Goal: Task Accomplishment & Management: Manage account settings

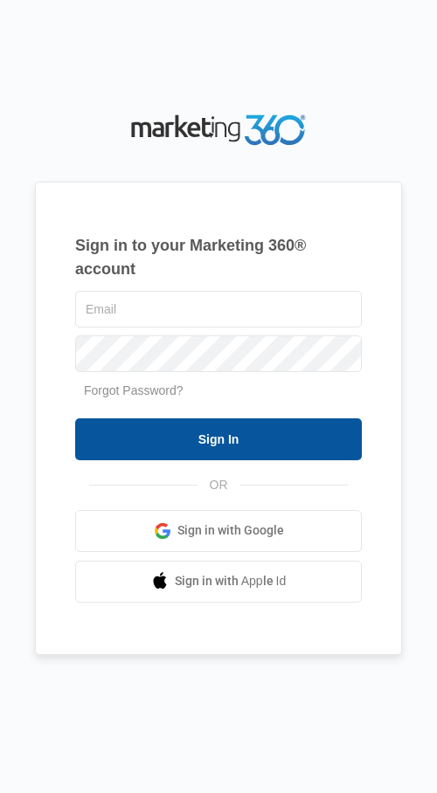
type input "[PERSON_NAME][EMAIL_ADDRESS][DOMAIN_NAME]"
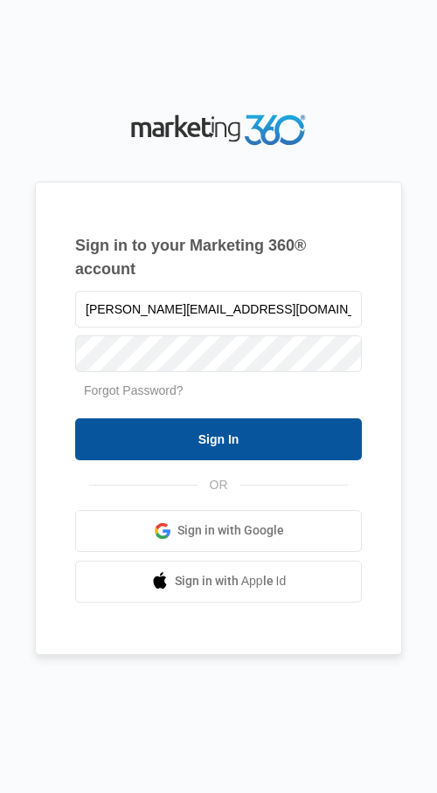
click at [207, 448] on input "Sign In" at bounding box center [218, 439] width 287 height 42
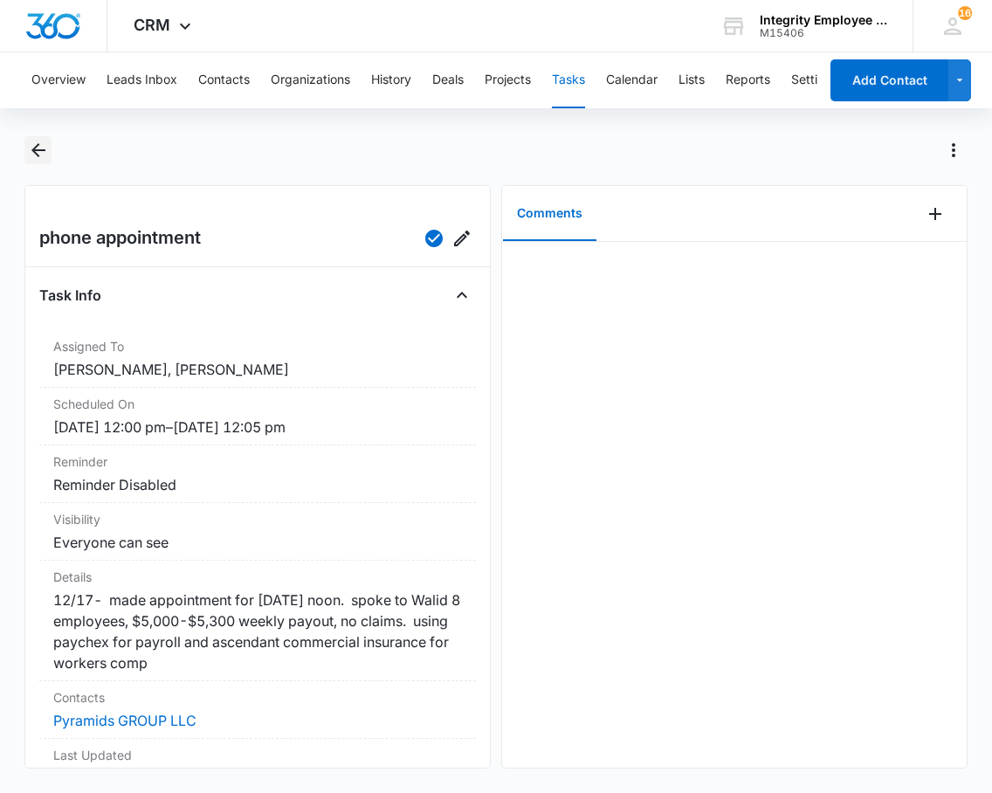
click at [37, 148] on icon "Back" at bounding box center [38, 150] width 21 height 21
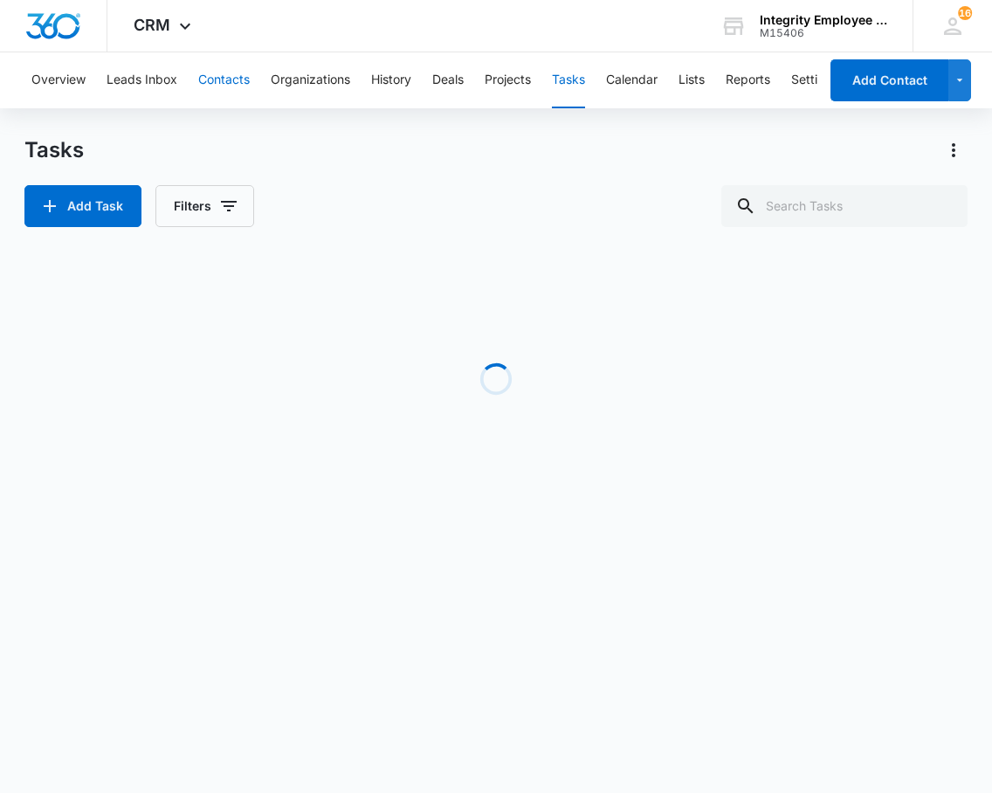
click at [225, 71] on button "Contacts" at bounding box center [224, 80] width 52 height 56
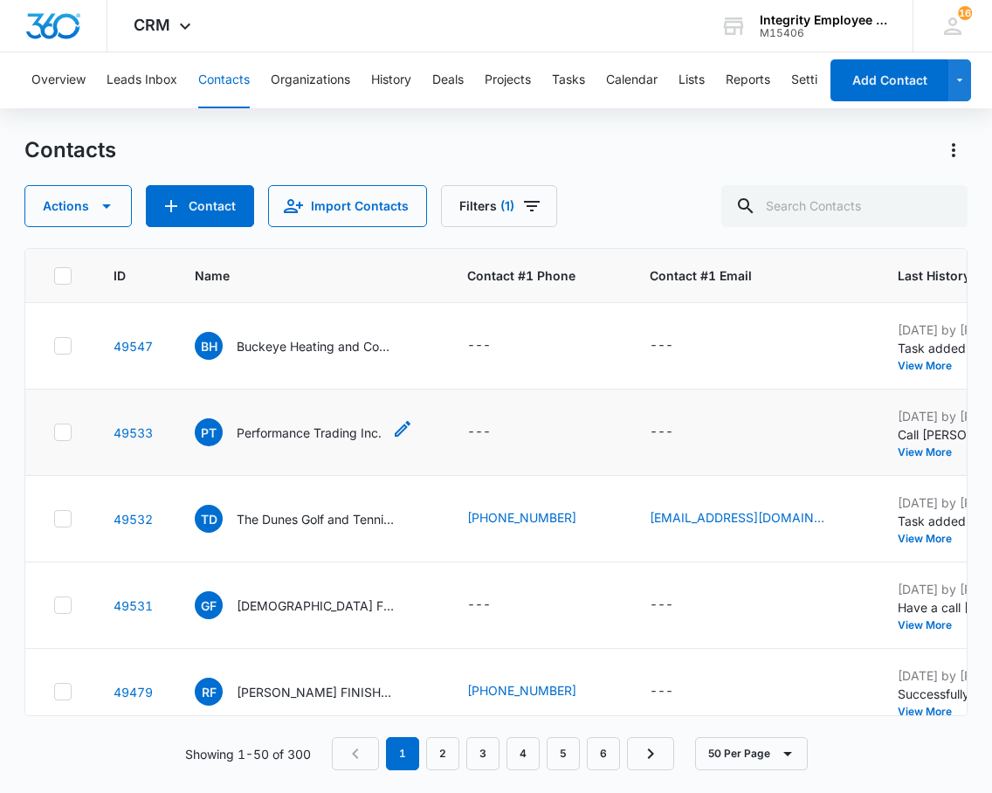
click at [252, 438] on p "Performance Trading Inc." at bounding box center [309, 433] width 145 height 18
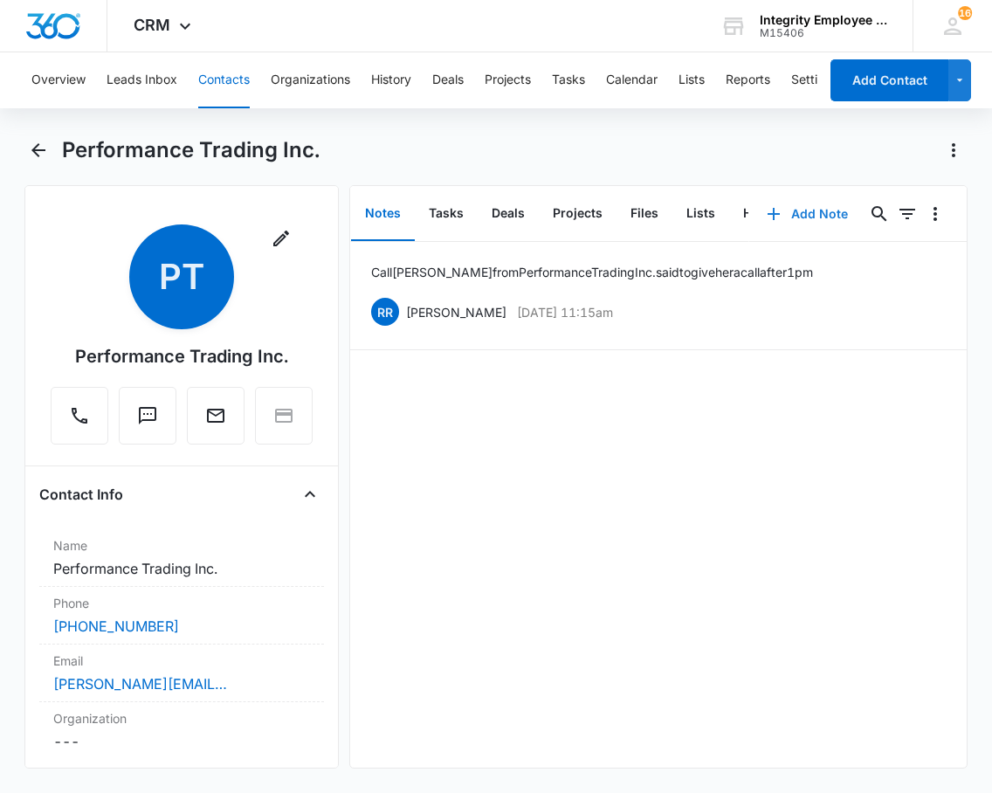
click at [436, 212] on button "Add Note" at bounding box center [807, 214] width 116 height 42
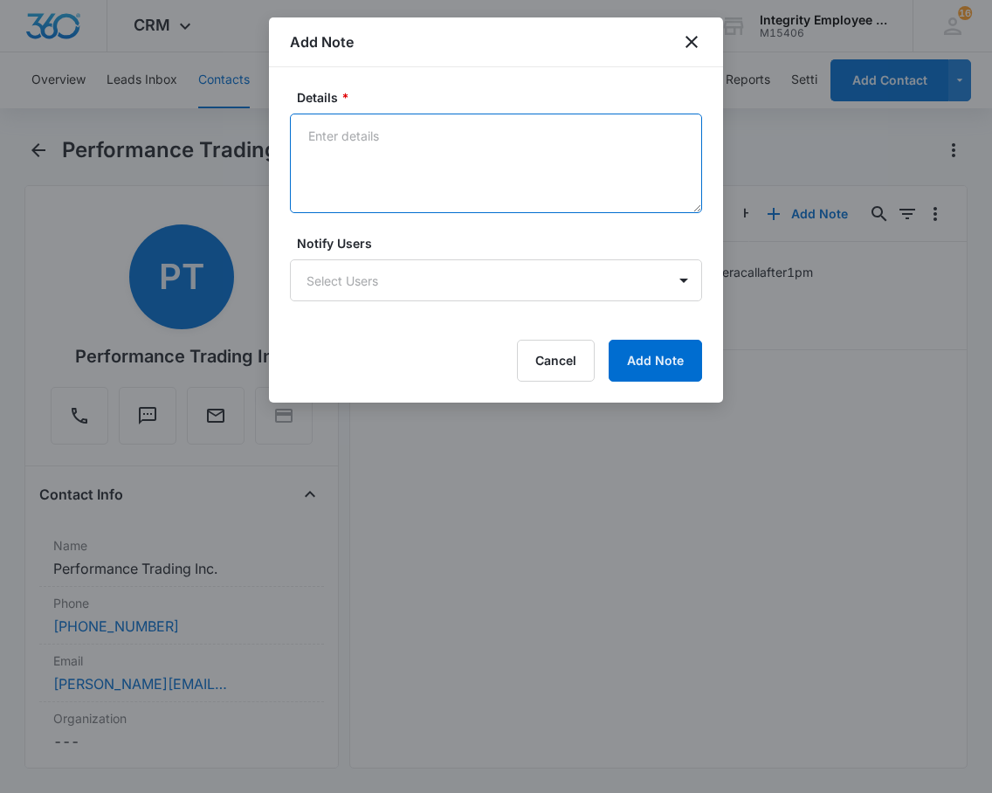
click at [428, 126] on textarea "Details *" at bounding box center [496, 164] width 412 height 100
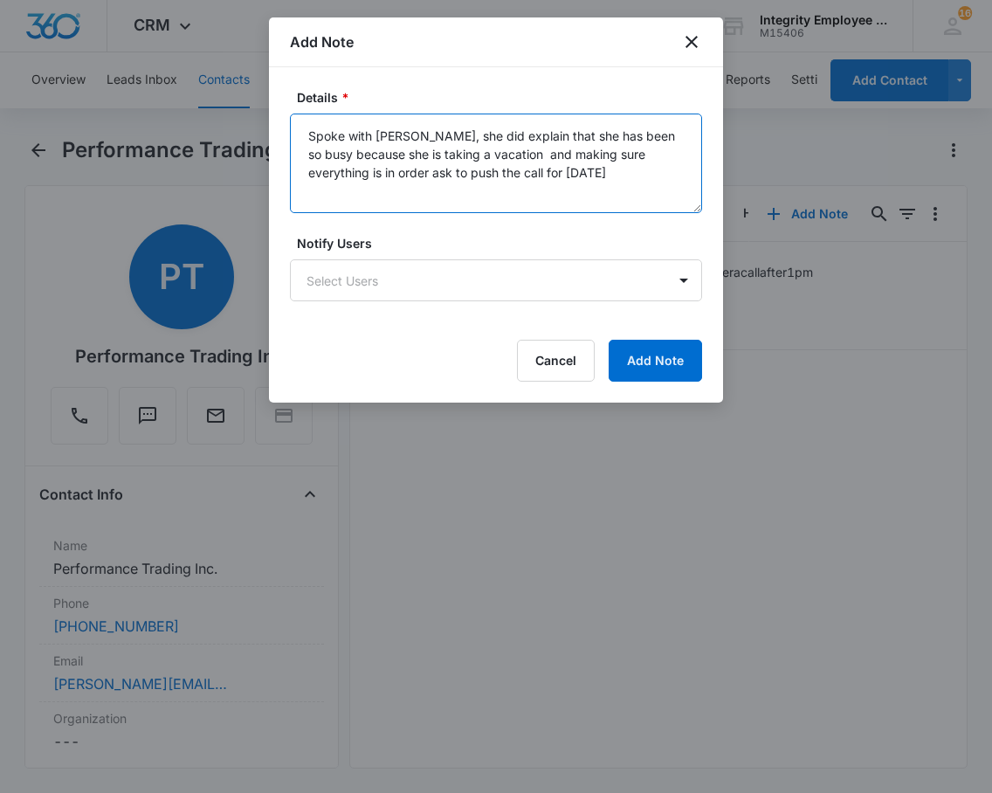
click at [436, 171] on textarea "Spoke with Lisa, she did explain that she has been so busy because she is takin…" at bounding box center [496, 164] width 412 height 100
click at [356, 163] on textarea "Spoke with Lisa, she did explain that she has been so busy because she is takin…" at bounding box center [496, 164] width 412 height 100
click at [354, 171] on textarea "Spoke with Lisa, she did explain that she has been so busy because she is takin…" at bounding box center [496, 164] width 412 height 100
type textarea "Spoke with Lisa, she did explain that she has been so busy because she is takin…"
drag, startPoint x: 457, startPoint y: 45, endPoint x: 596, endPoint y: 128, distance: 161.3
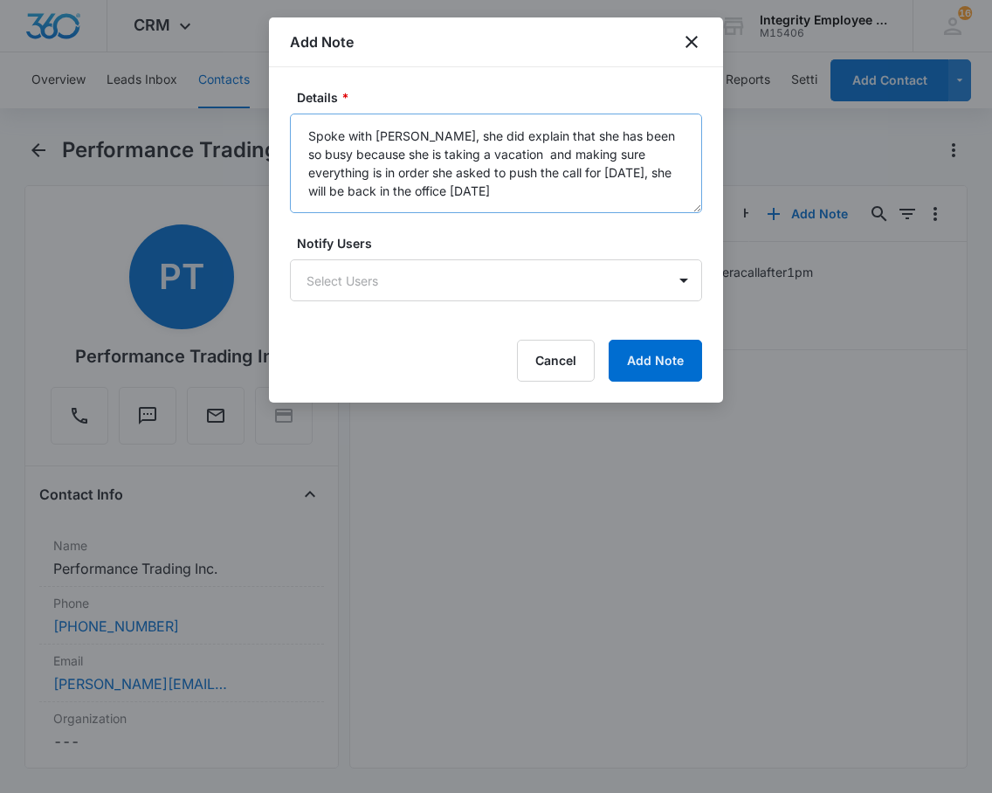
click at [436, 128] on div "Add Note Details * Spoke with Lisa, she did explain that she has been so busy b…" at bounding box center [496, 209] width 454 height 385
click at [436, 285] on body "CRM Apps Reputation Websites Forms CRM Email Social Shop Payments POS Content A…" at bounding box center [496, 396] width 992 height 793
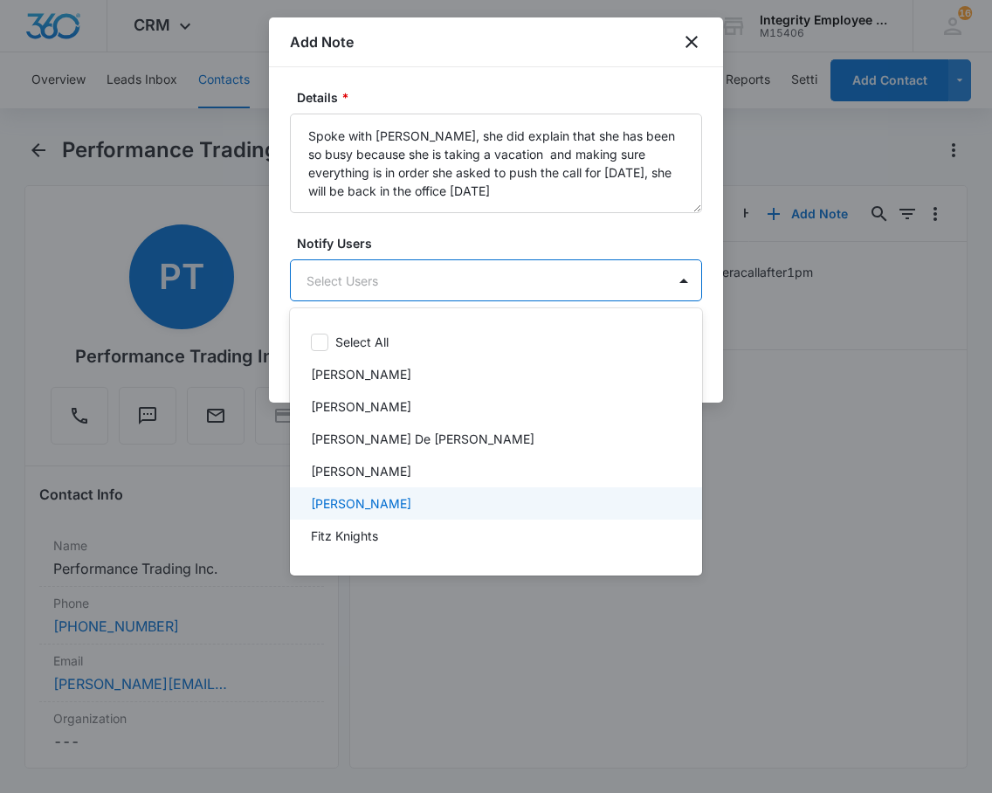
scroll to position [87, 0]
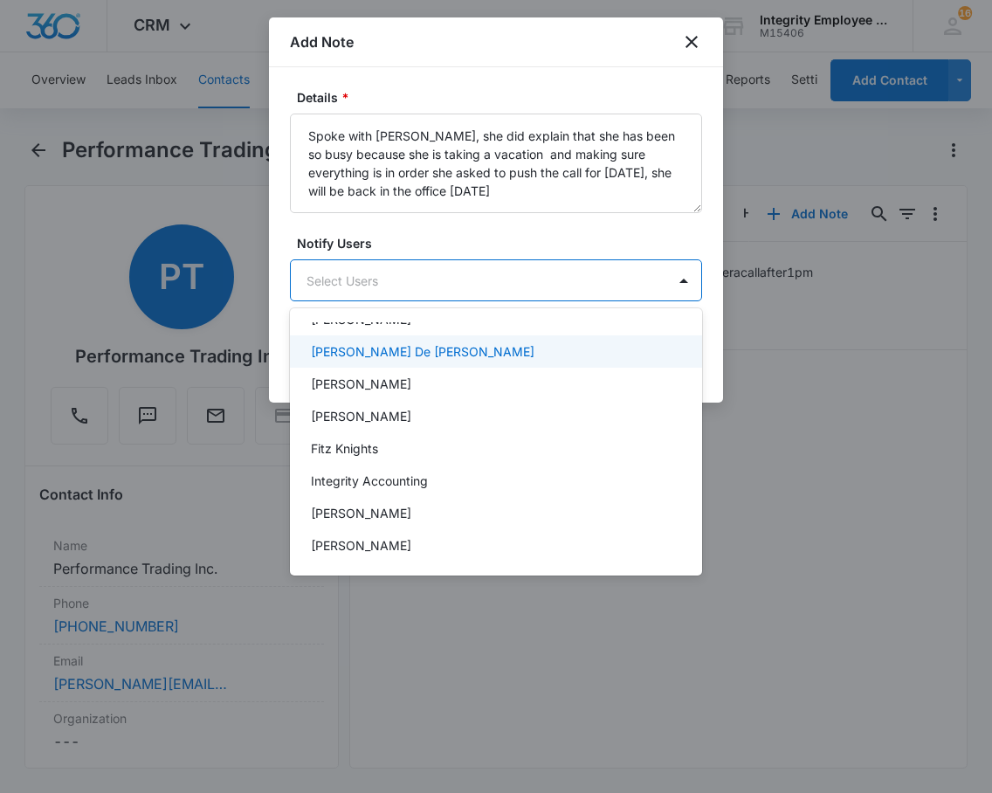
click at [347, 347] on p "Daisy De Le Vega" at bounding box center [423, 351] width 224 height 18
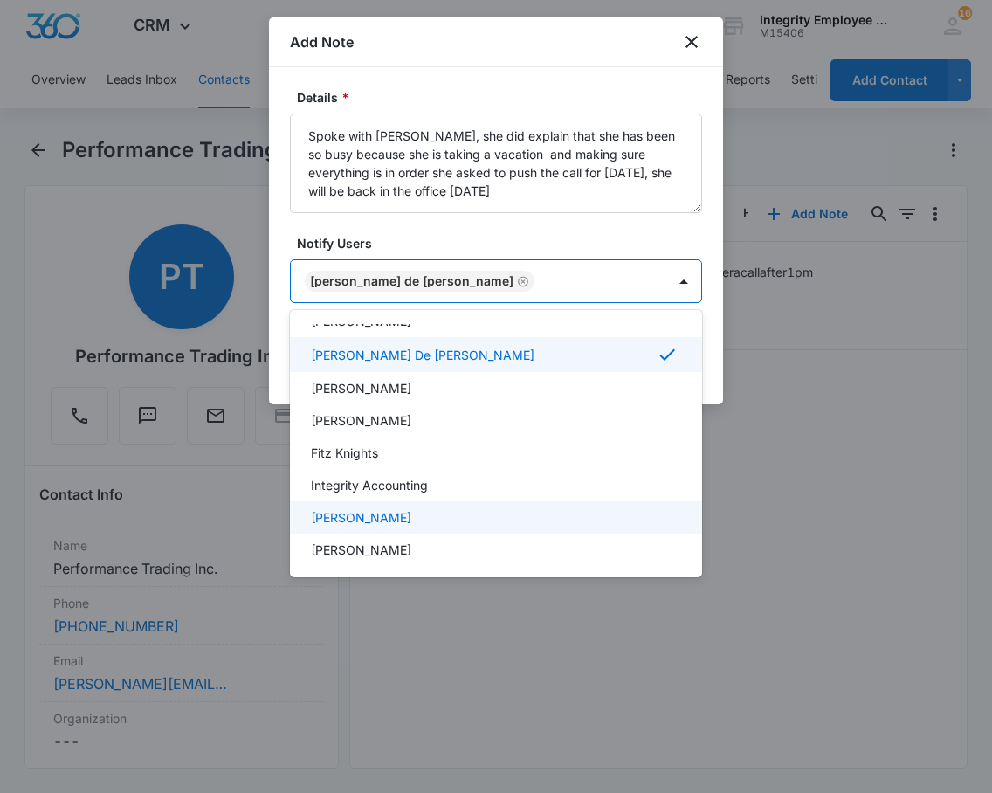
click at [383, 519] on p "Jayme Waters" at bounding box center [361, 517] width 100 height 18
click at [436, 242] on div at bounding box center [496, 396] width 992 height 793
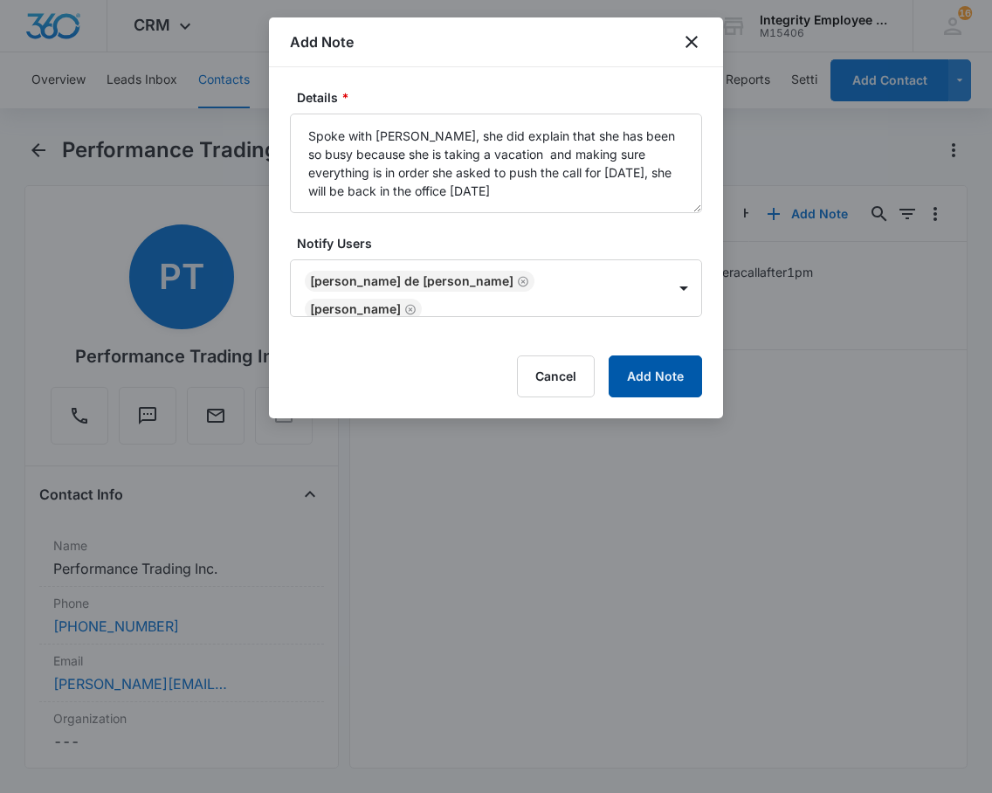
click at [436, 362] on button "Add Note" at bounding box center [655, 377] width 93 height 42
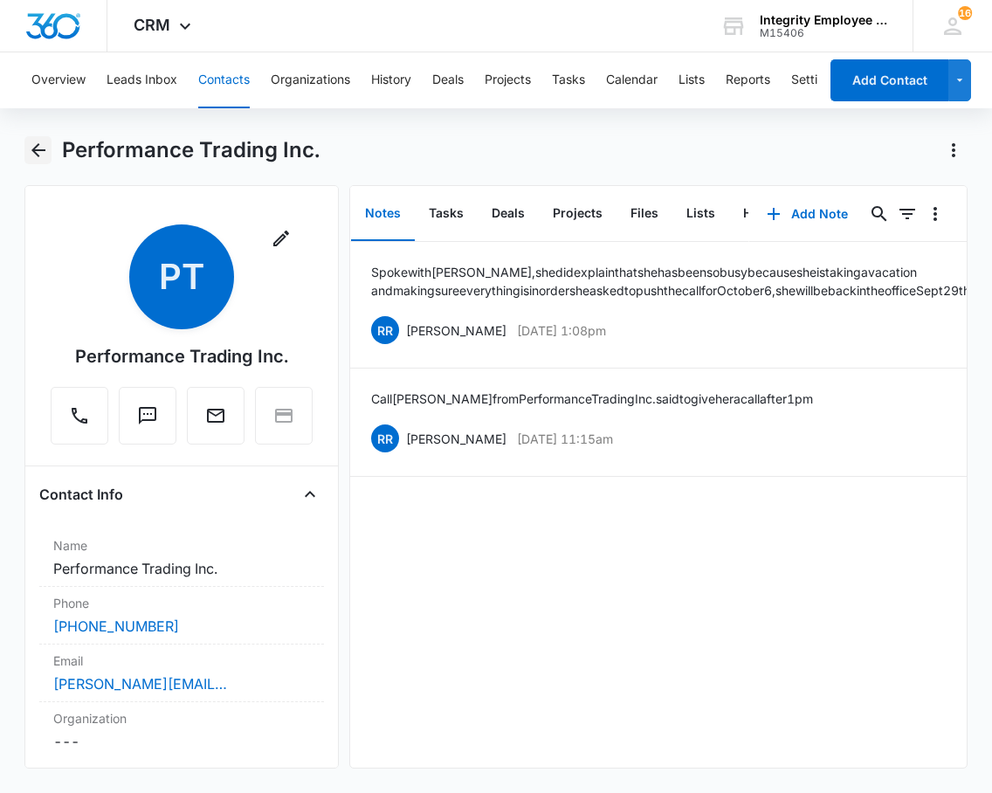
click at [39, 151] on icon "Back" at bounding box center [38, 150] width 14 height 14
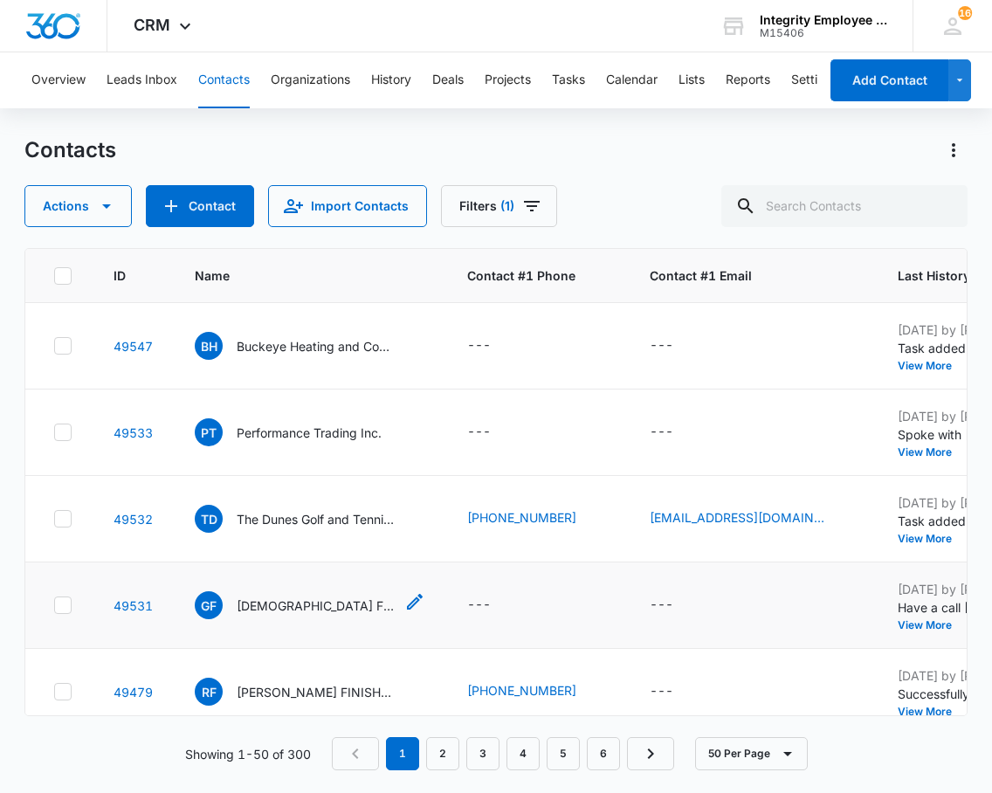
scroll to position [87, 0]
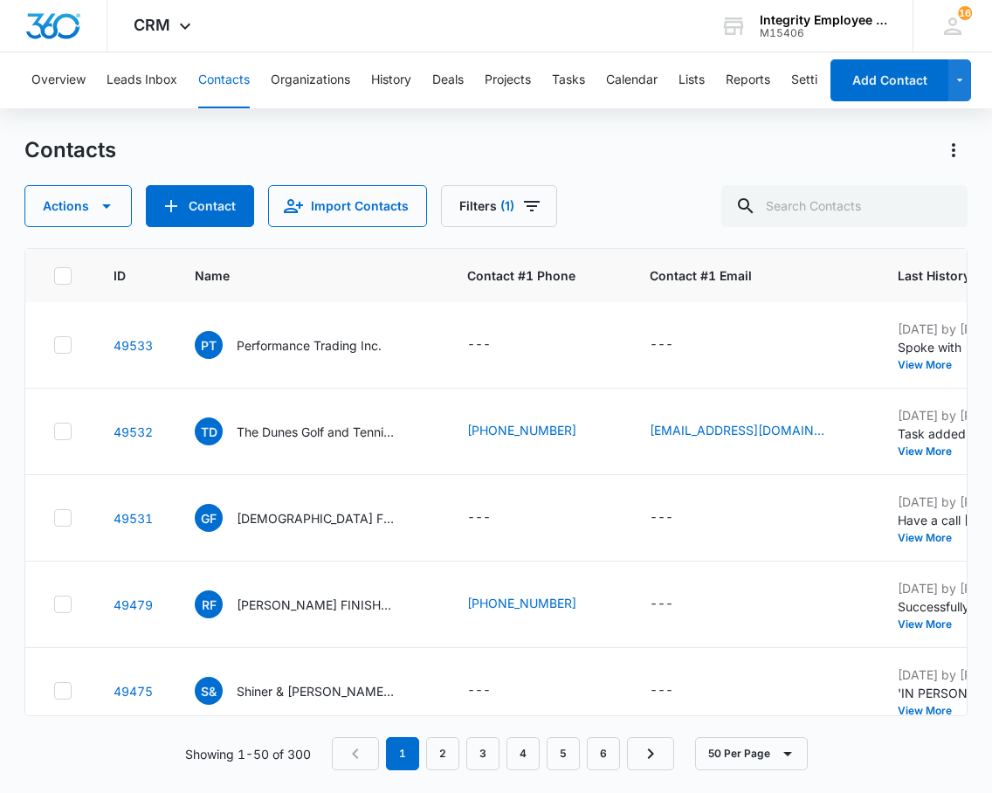
click at [436, 184] on div "Contacts Actions Contact Import Contacts Filters (1)" at bounding box center [495, 181] width 942 height 91
